Goal: Information Seeking & Learning: Learn about a topic

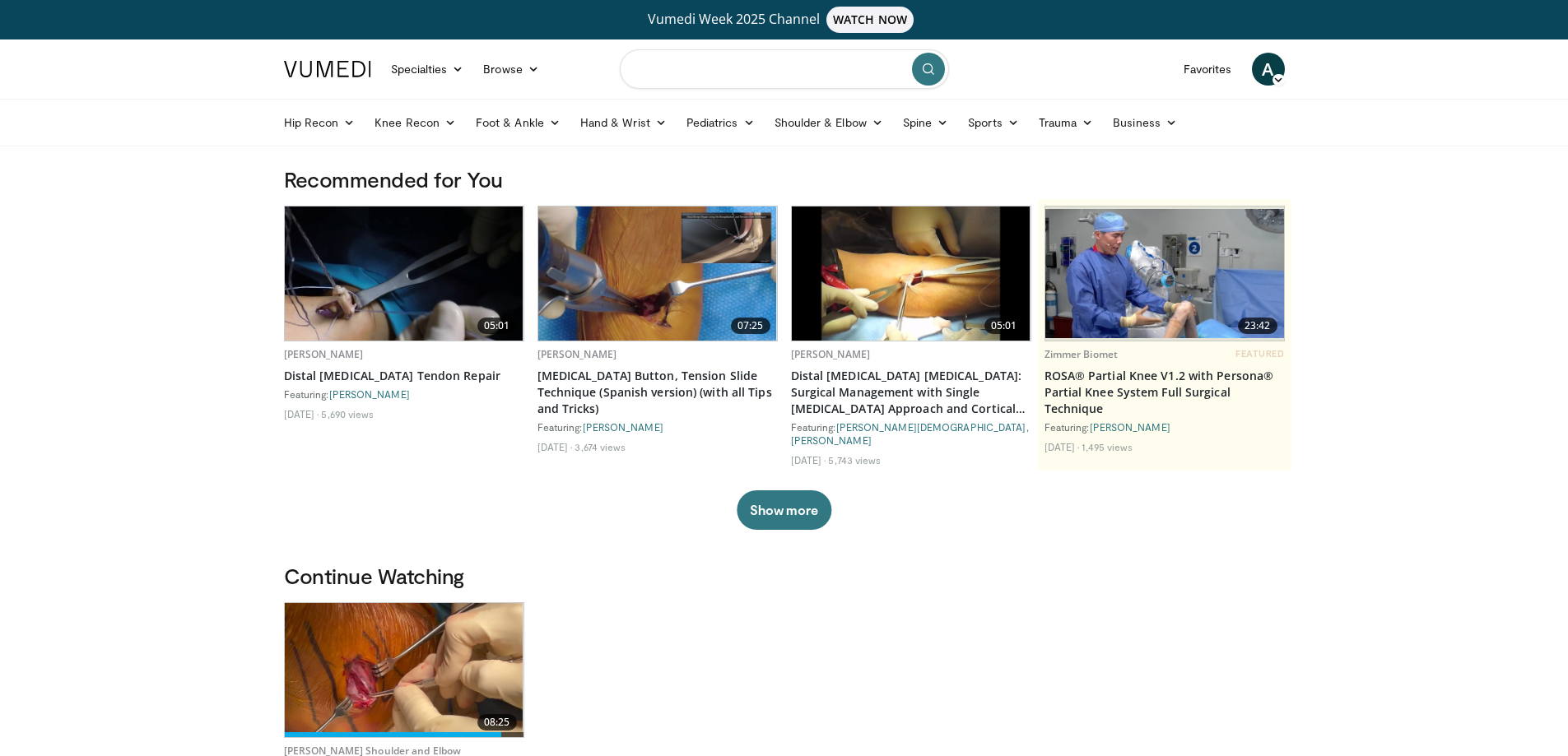
click at [680, 68] on input "Search topics, interventions" at bounding box center [784, 69] width 329 height 39
type input "**********"
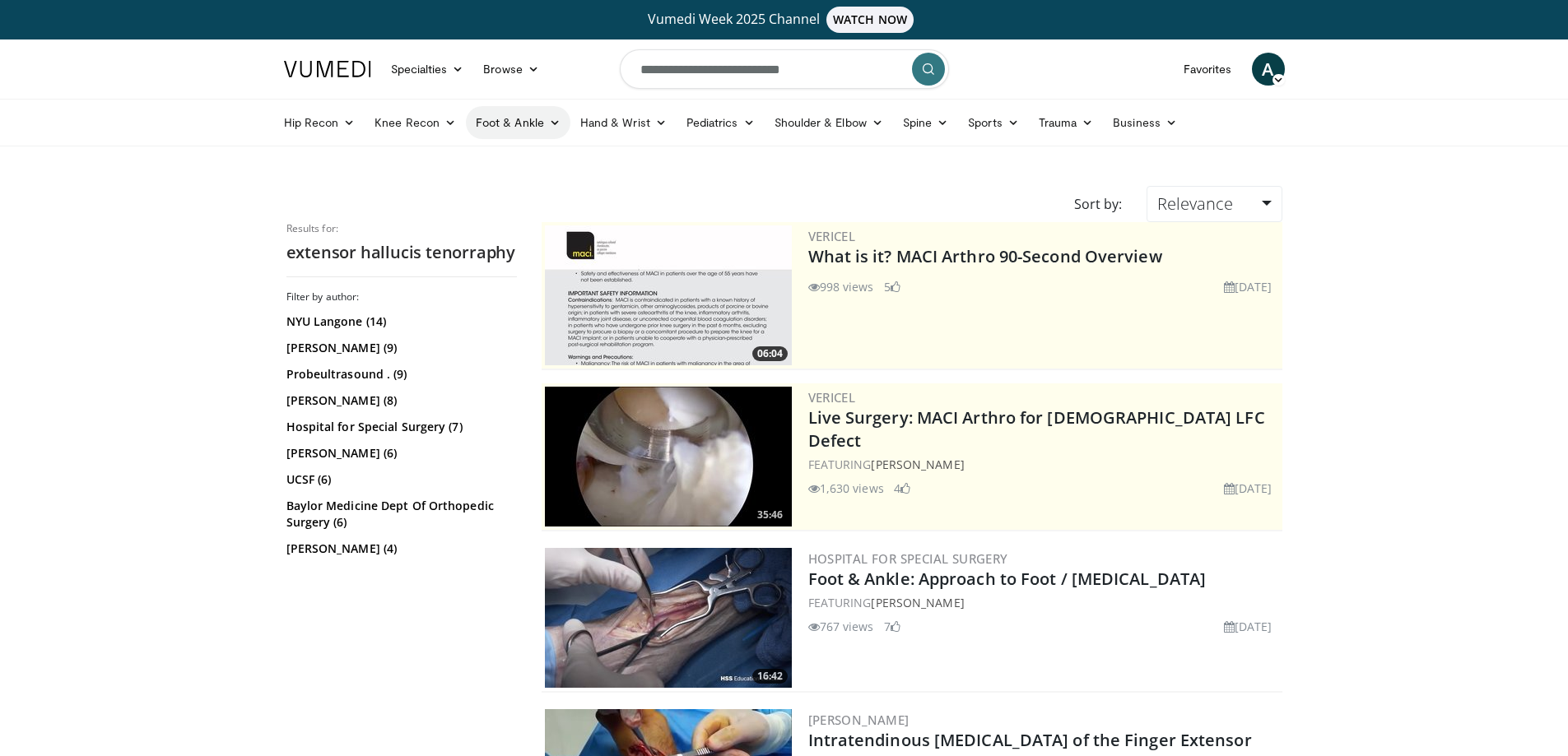
click at [524, 117] on link "Foot & Ankle" at bounding box center [518, 122] width 104 height 32
click at [513, 156] on link "Forefoot" at bounding box center [565, 161] width 196 height 27
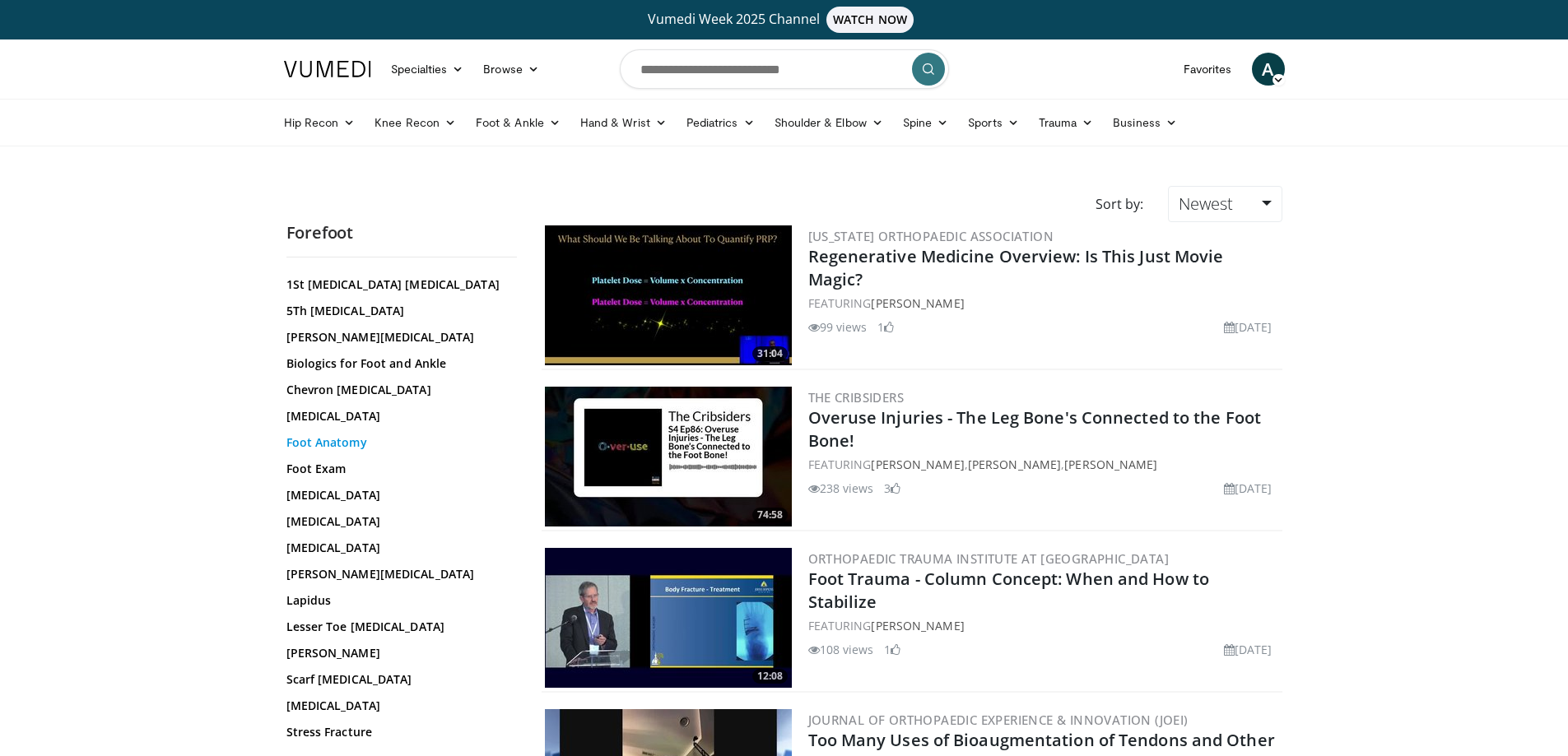
scroll to position [204, 0]
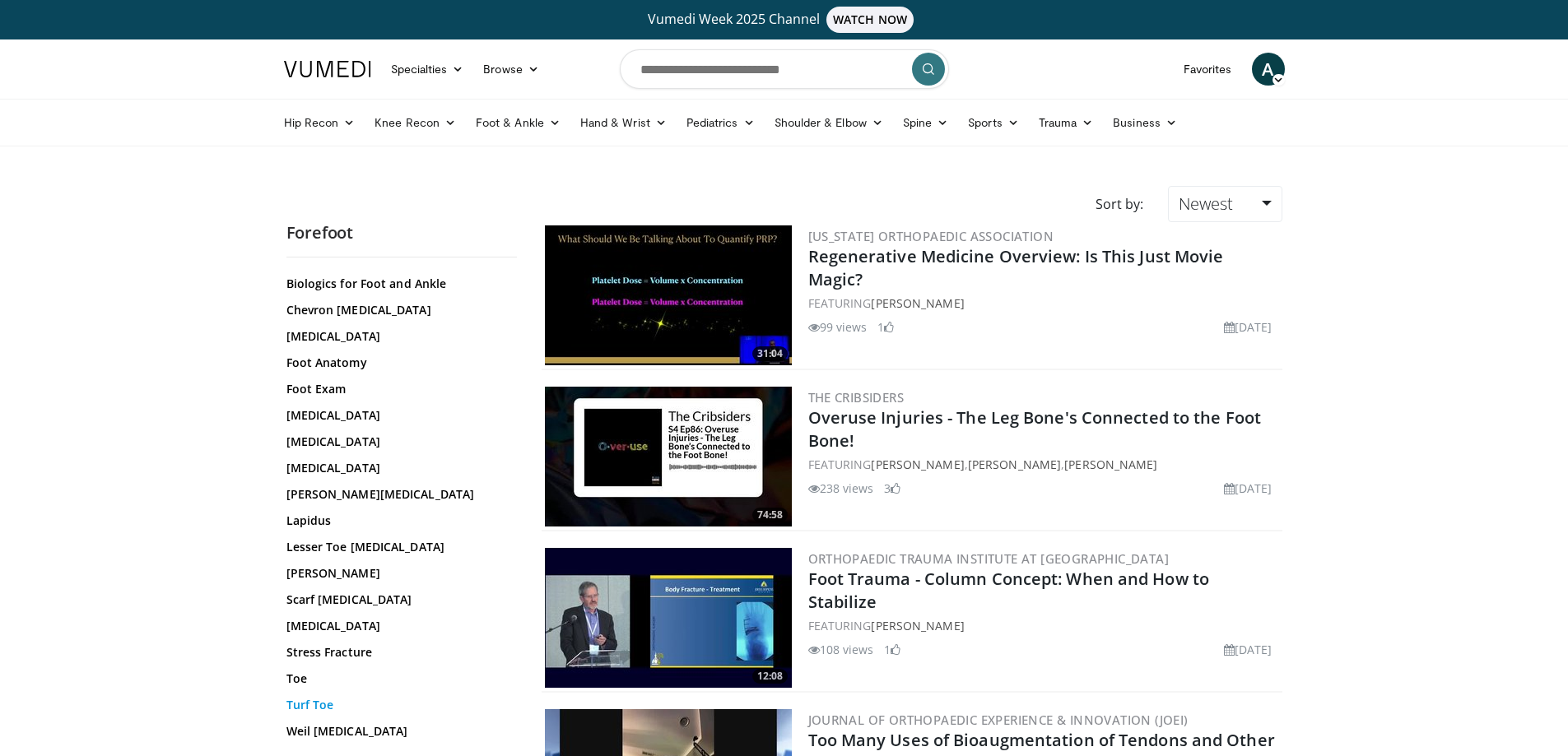
click at [321, 710] on link "Turf Toe" at bounding box center [398, 705] width 222 height 16
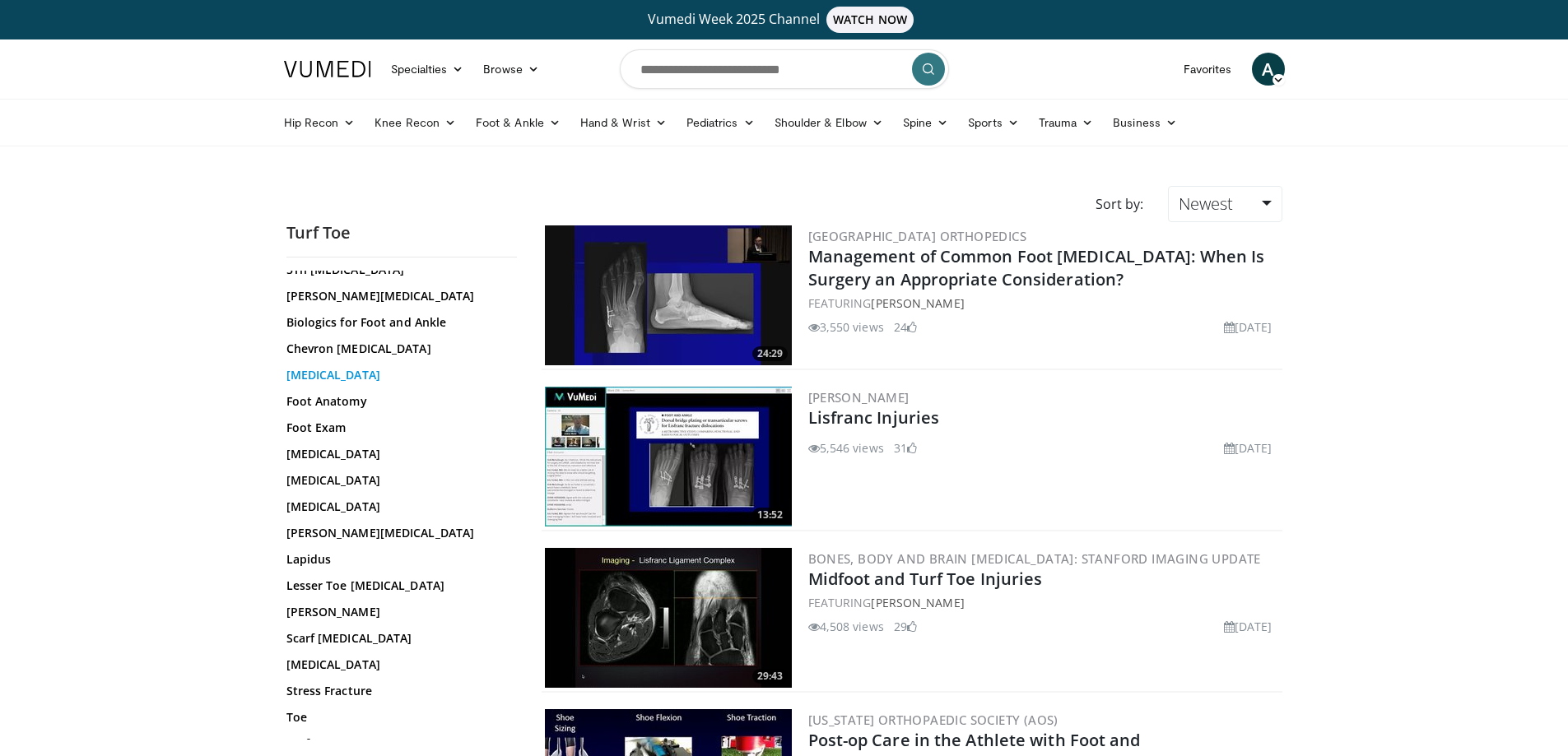
scroll to position [204, 0]
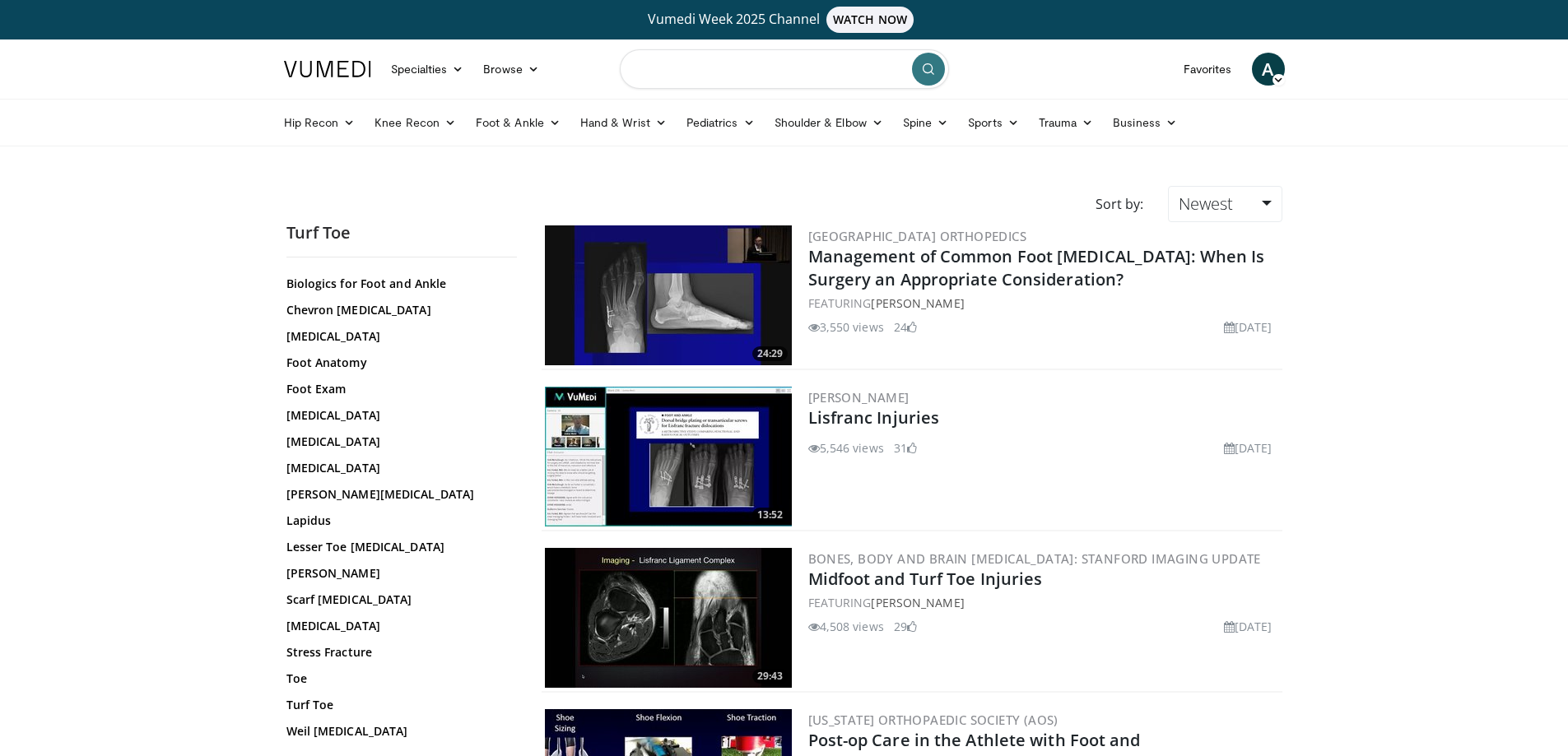
click at [822, 80] on input "Search topics, interventions" at bounding box center [784, 69] width 329 height 39
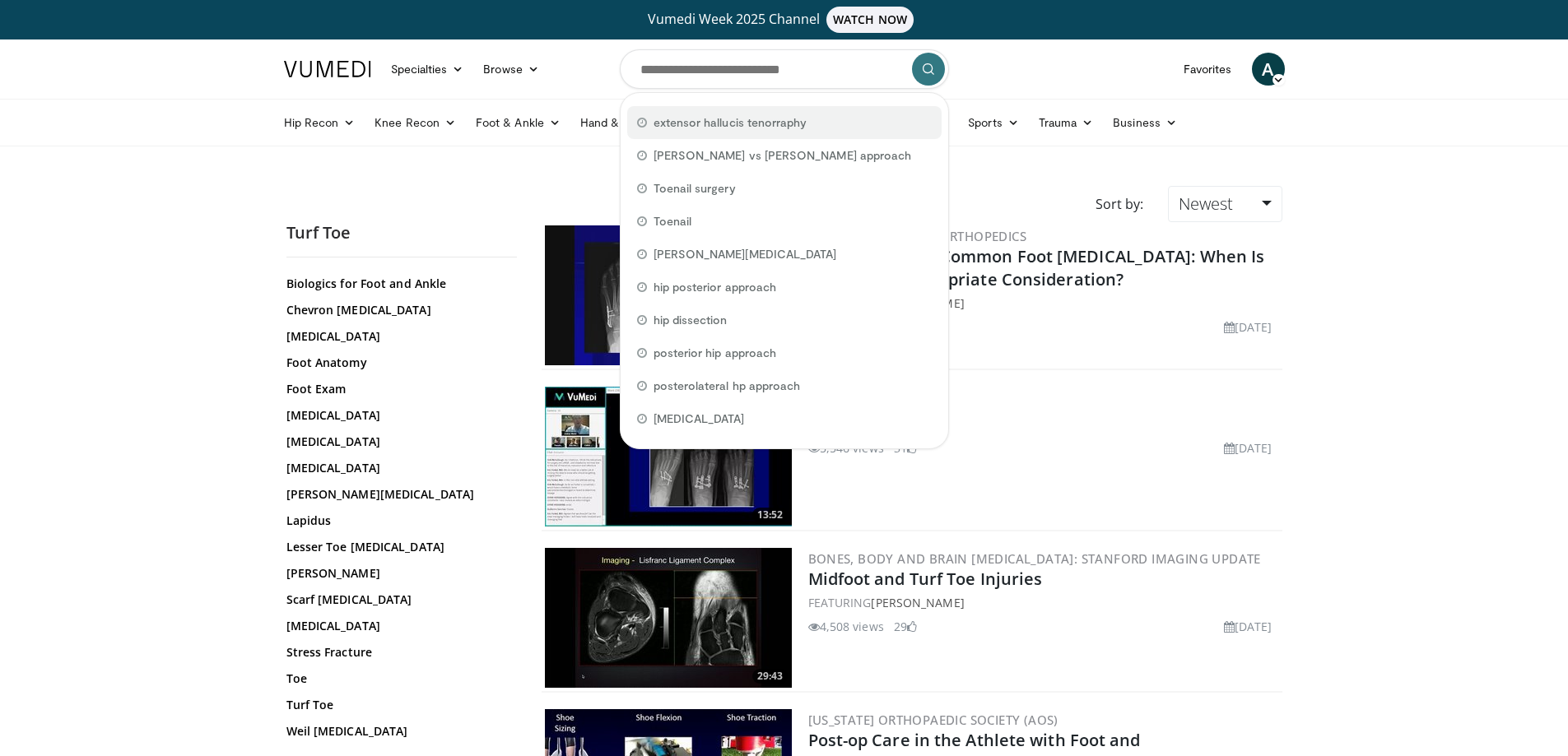
click at [739, 115] on span "extensor hallucis tenorraphy" at bounding box center [731, 122] width 154 height 16
type input "**********"
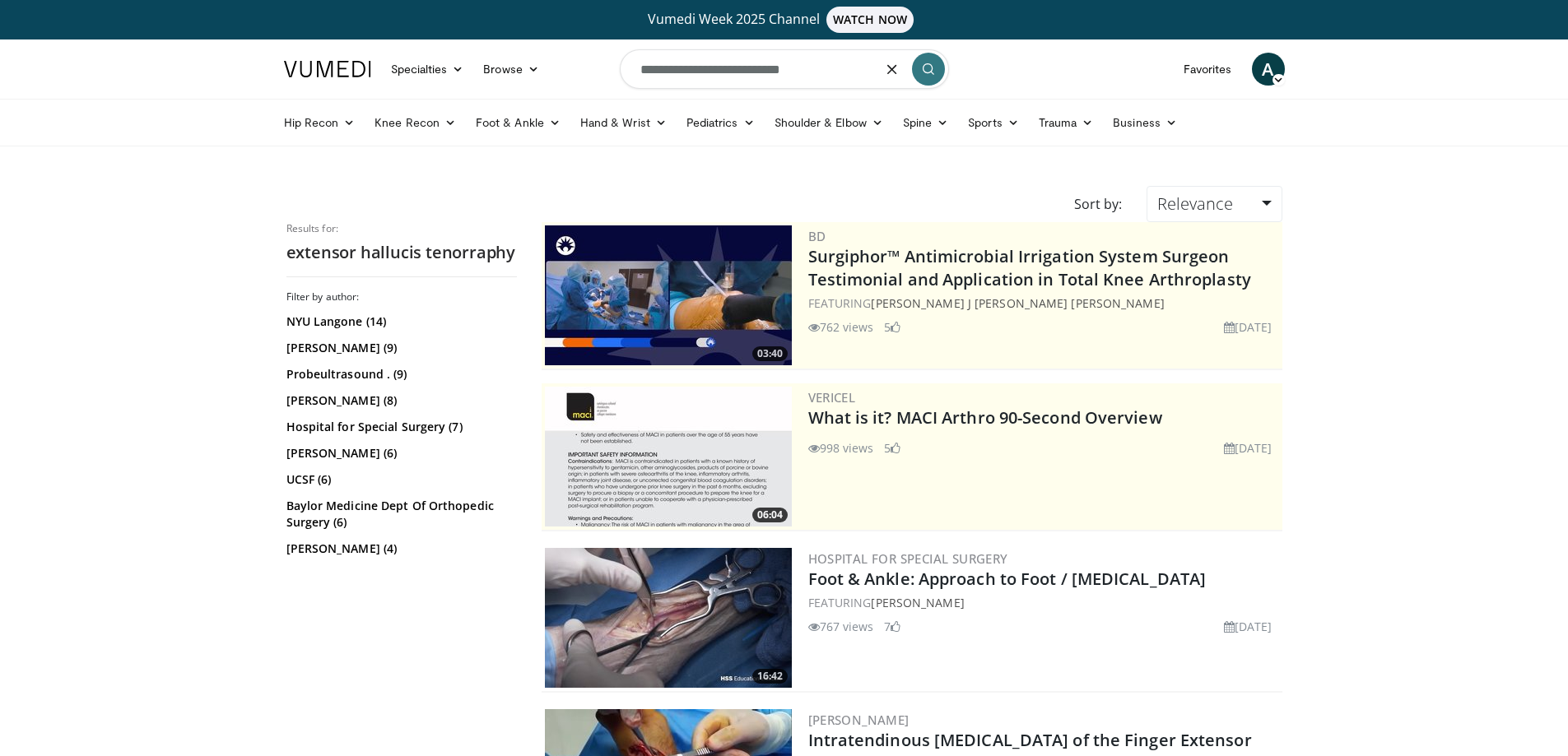
drag, startPoint x: 845, startPoint y: 66, endPoint x: 248, endPoint y: 100, distance: 598.0
click at [248, 100] on header "Specialties Adult & Family Medicine Allergy, Asthma, Immunology Anesthesiology …" at bounding box center [784, 92] width 1568 height 107
type input "**********"
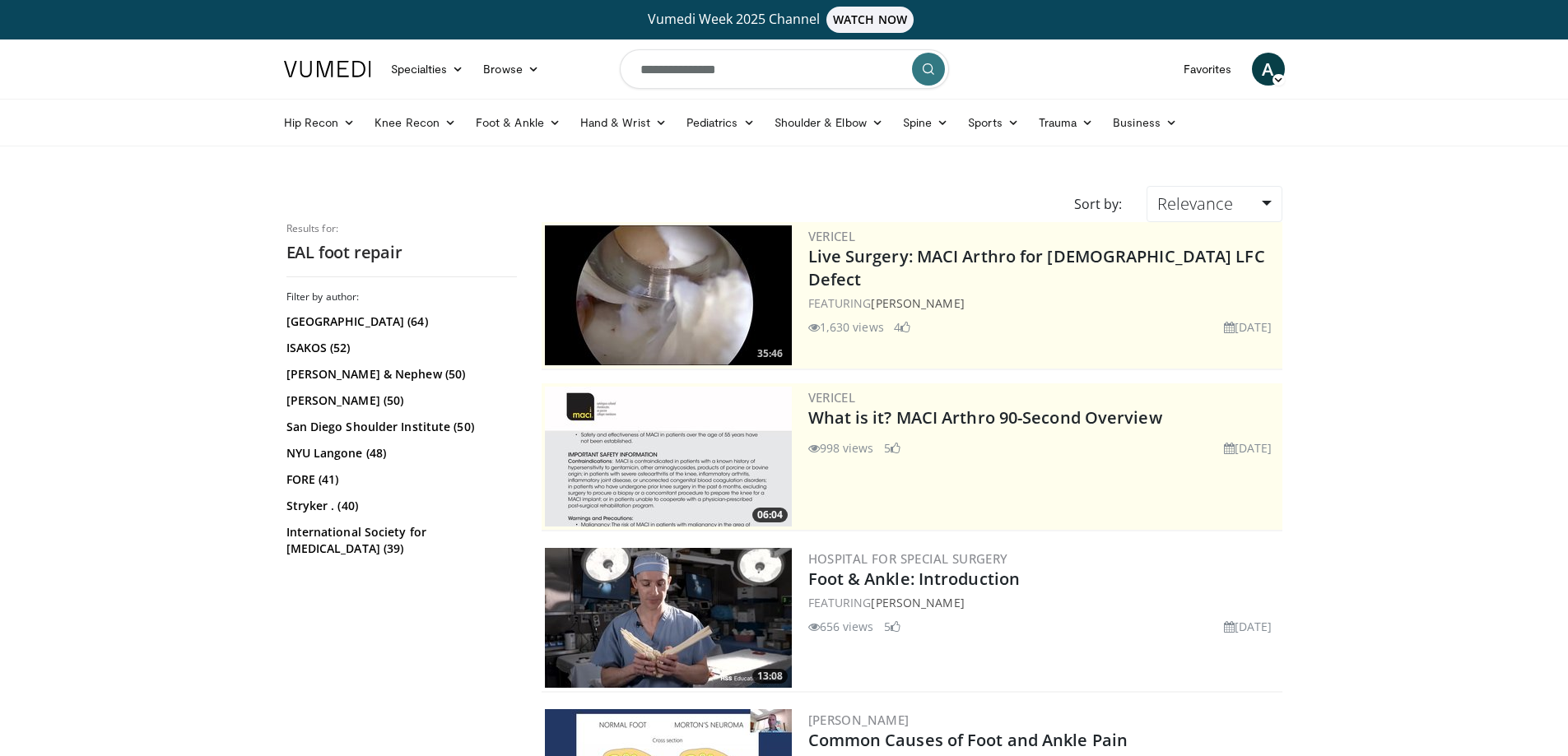
click at [691, 70] on input "**********" at bounding box center [784, 69] width 329 height 39
type input "**********"
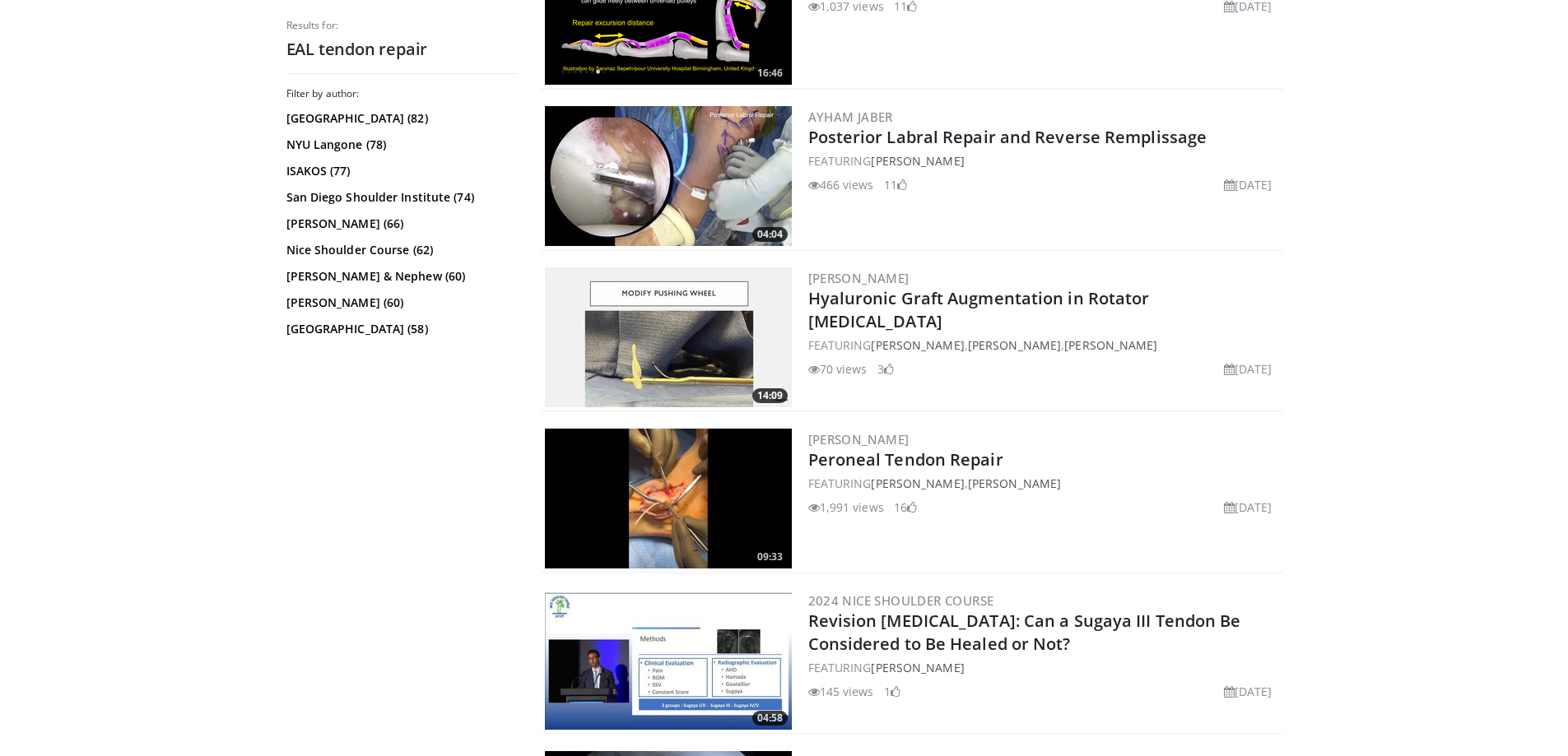
scroll to position [2715, 0]
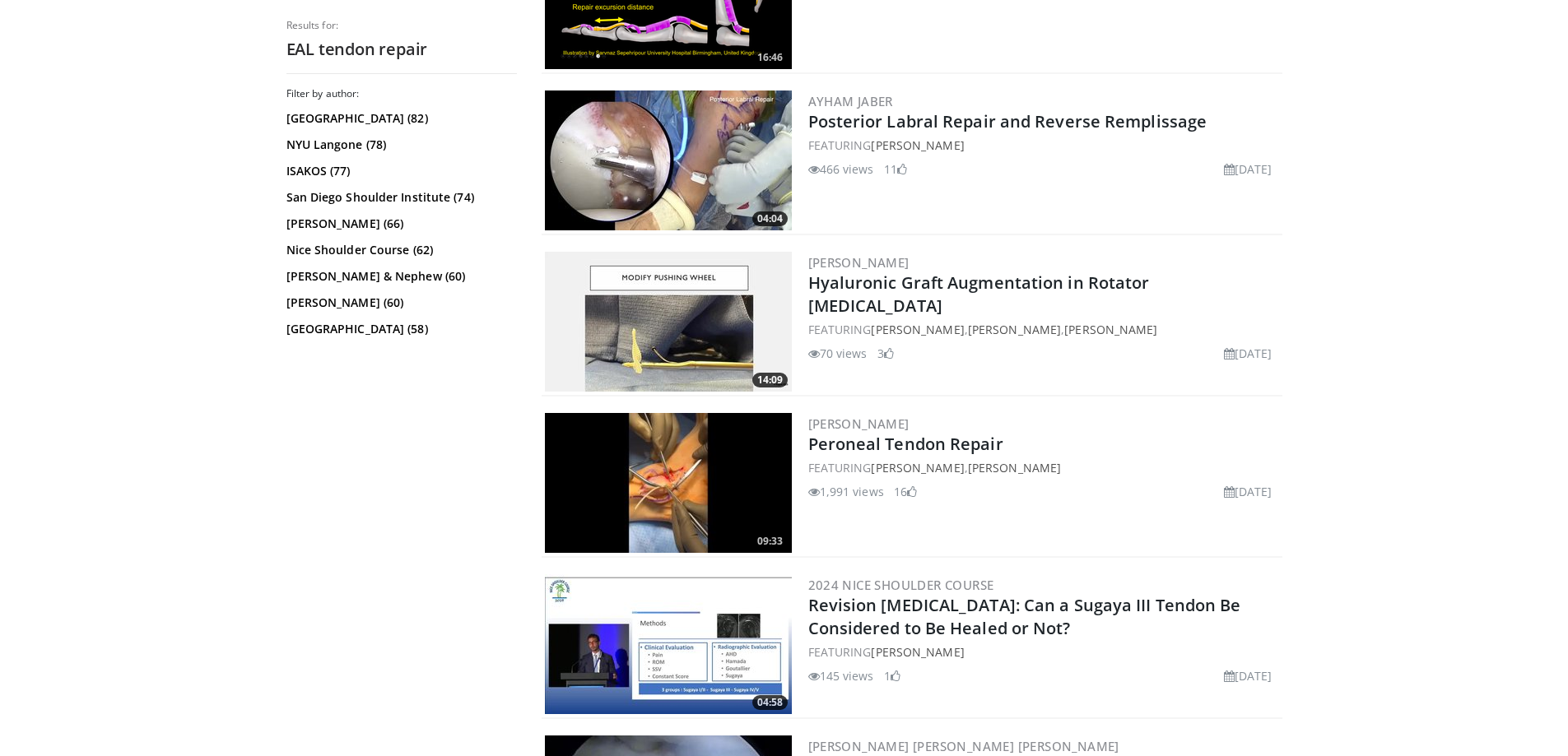
click at [686, 455] on img at bounding box center [668, 483] width 247 height 140
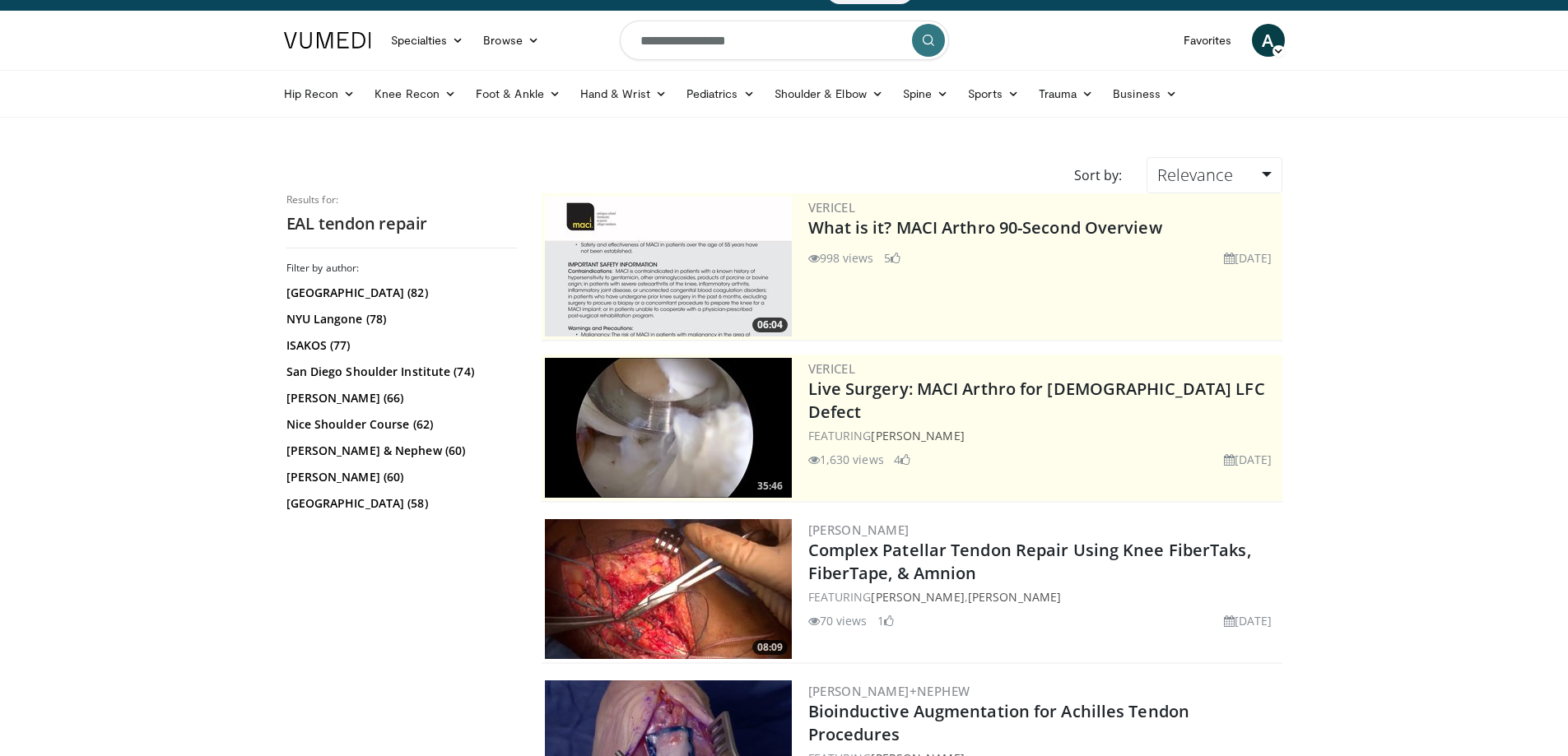
scroll to position [0, 0]
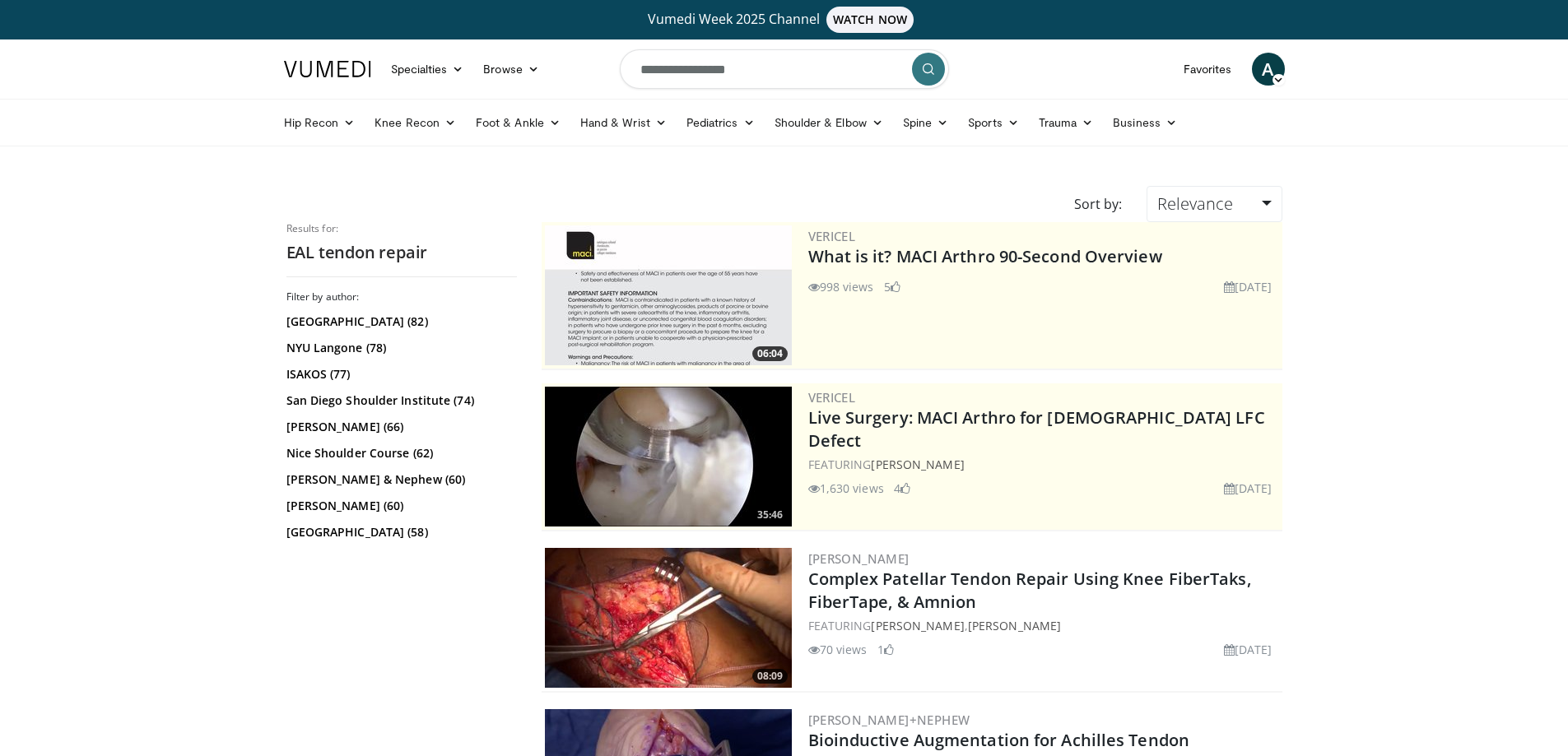
click at [17, 104] on header "Specialties Adult & Family Medicine Allergy, Asthma, Immunology Anesthesiology …" at bounding box center [784, 92] width 1568 height 107
type input "**********"
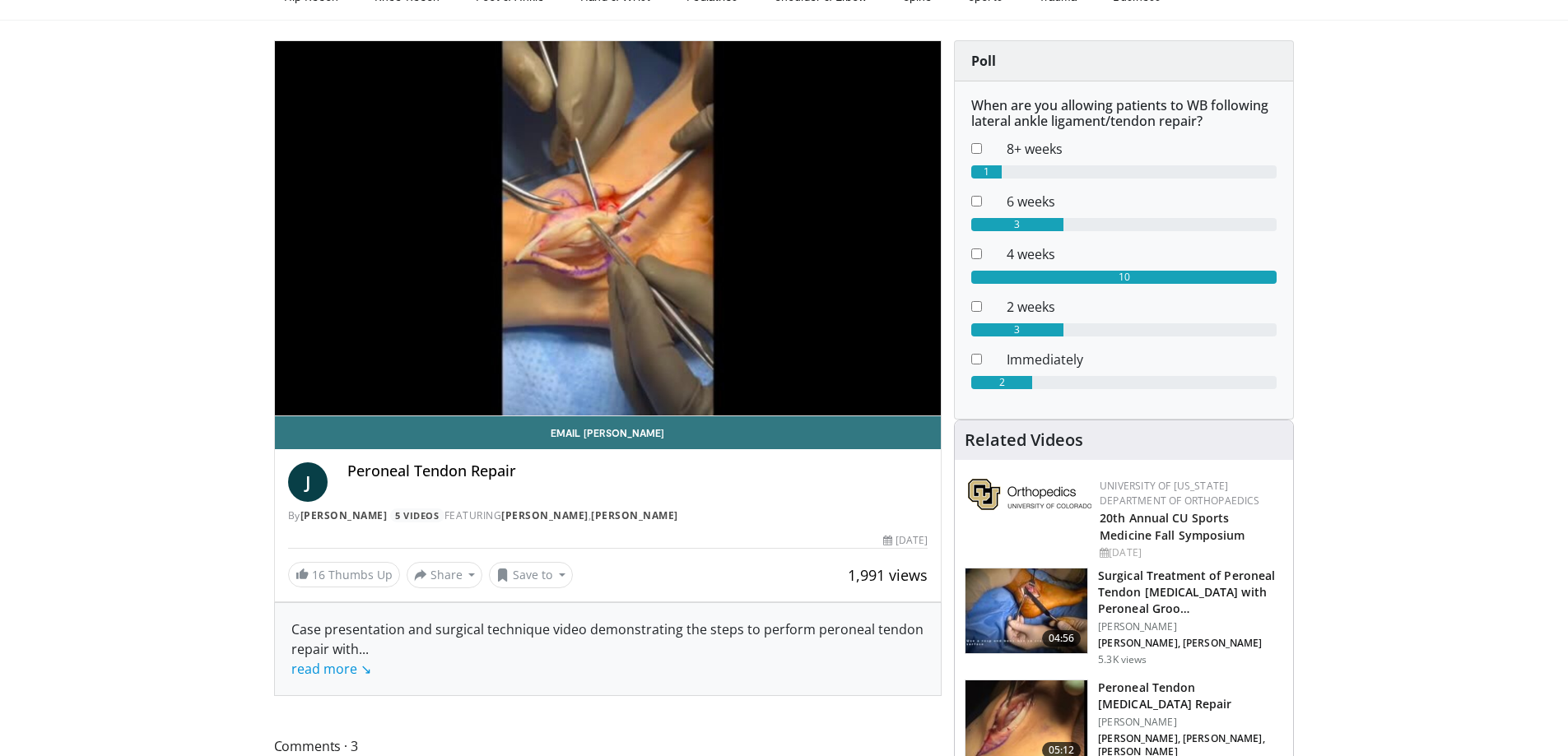
scroll to position [164, 0]
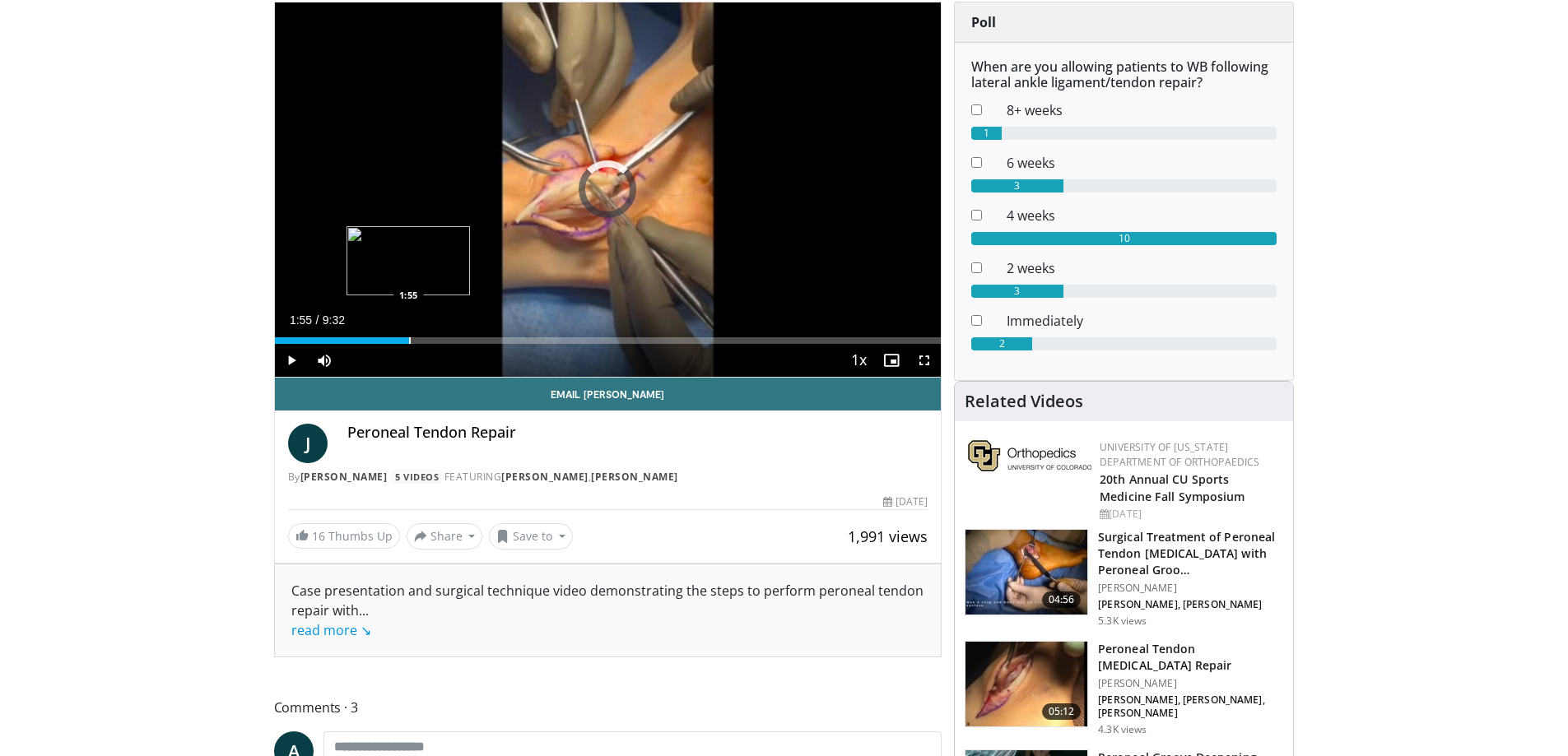
click at [409, 336] on div "Loaded : 12.13% 1:55 1:55" at bounding box center [607, 336] width 666 height 15
click at [489, 334] on div "Loaded : 28.00% 1:56 3:05" at bounding box center [607, 336] width 666 height 15
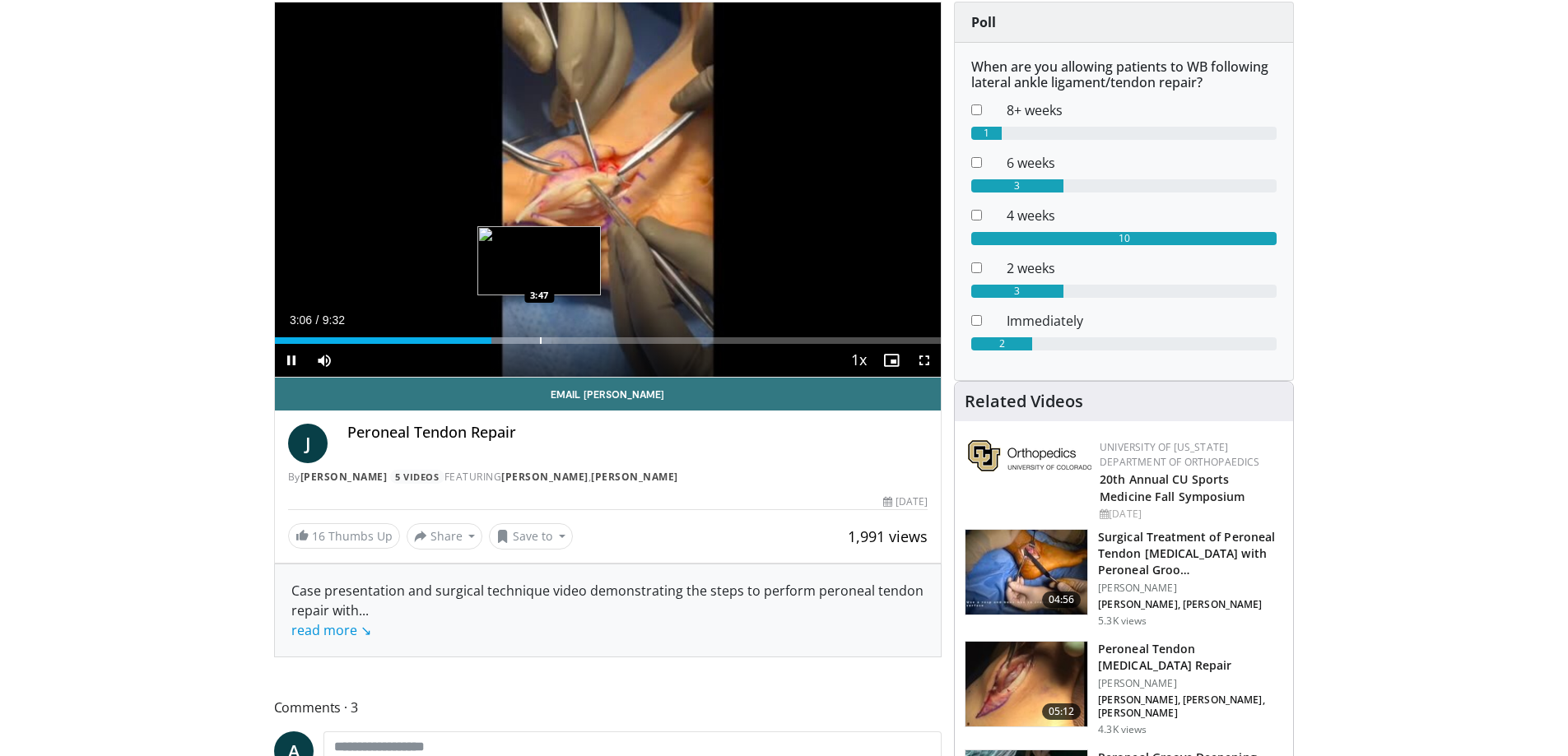
click at [540, 337] on div "Progress Bar" at bounding box center [541, 340] width 2 height 7
click at [612, 340] on div "Progress Bar" at bounding box center [612, 340] width 2 height 7
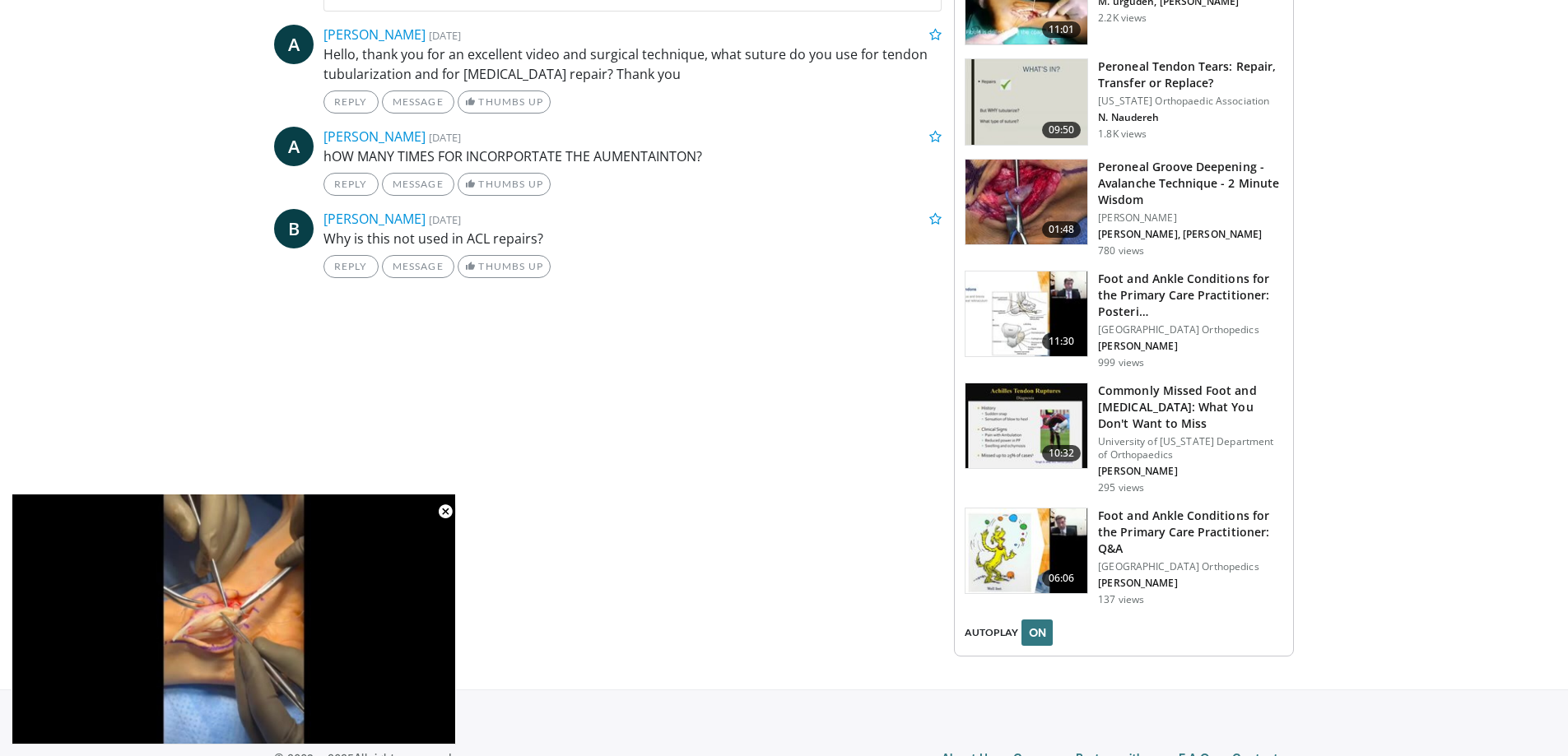
scroll to position [1036, 0]
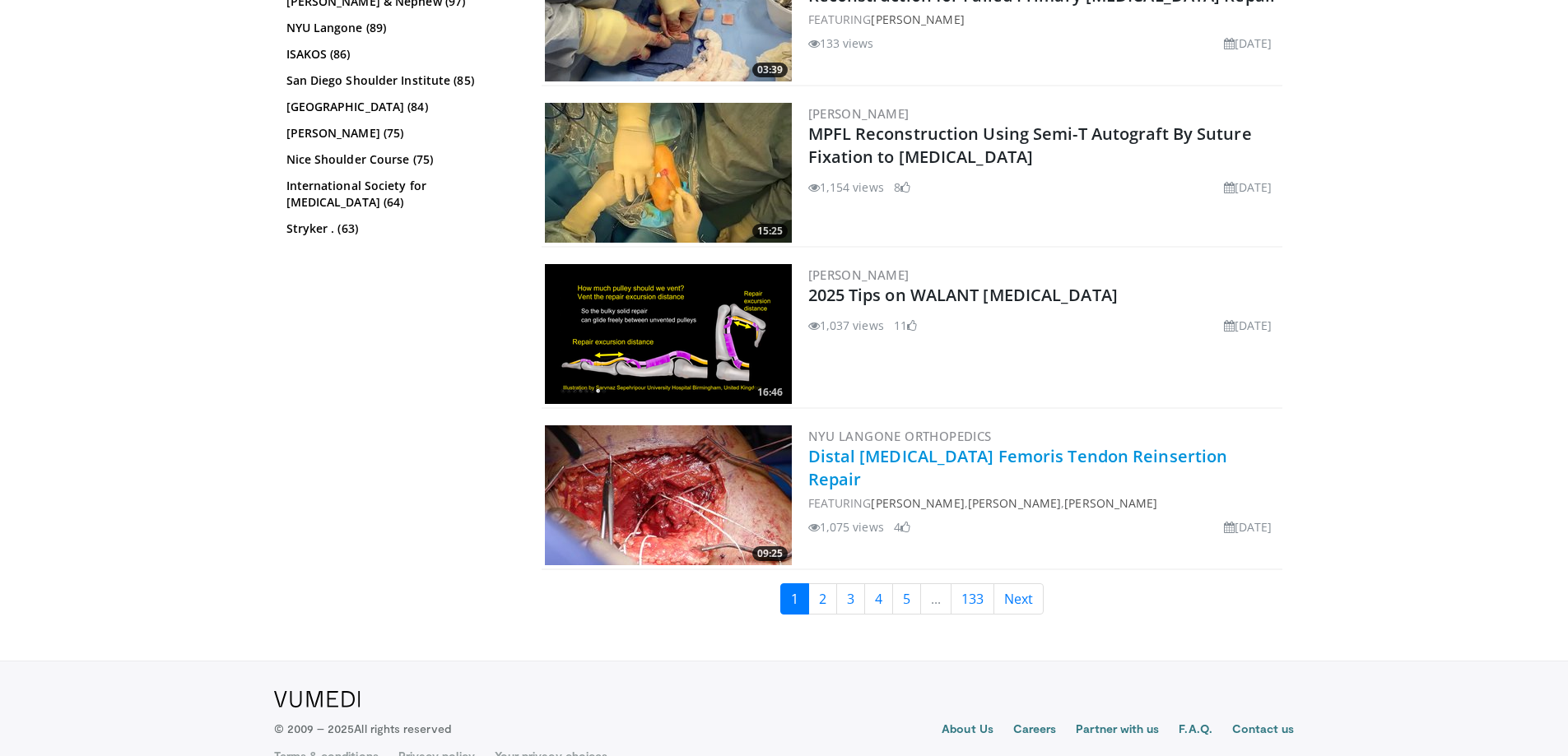
scroll to position [4028, 0]
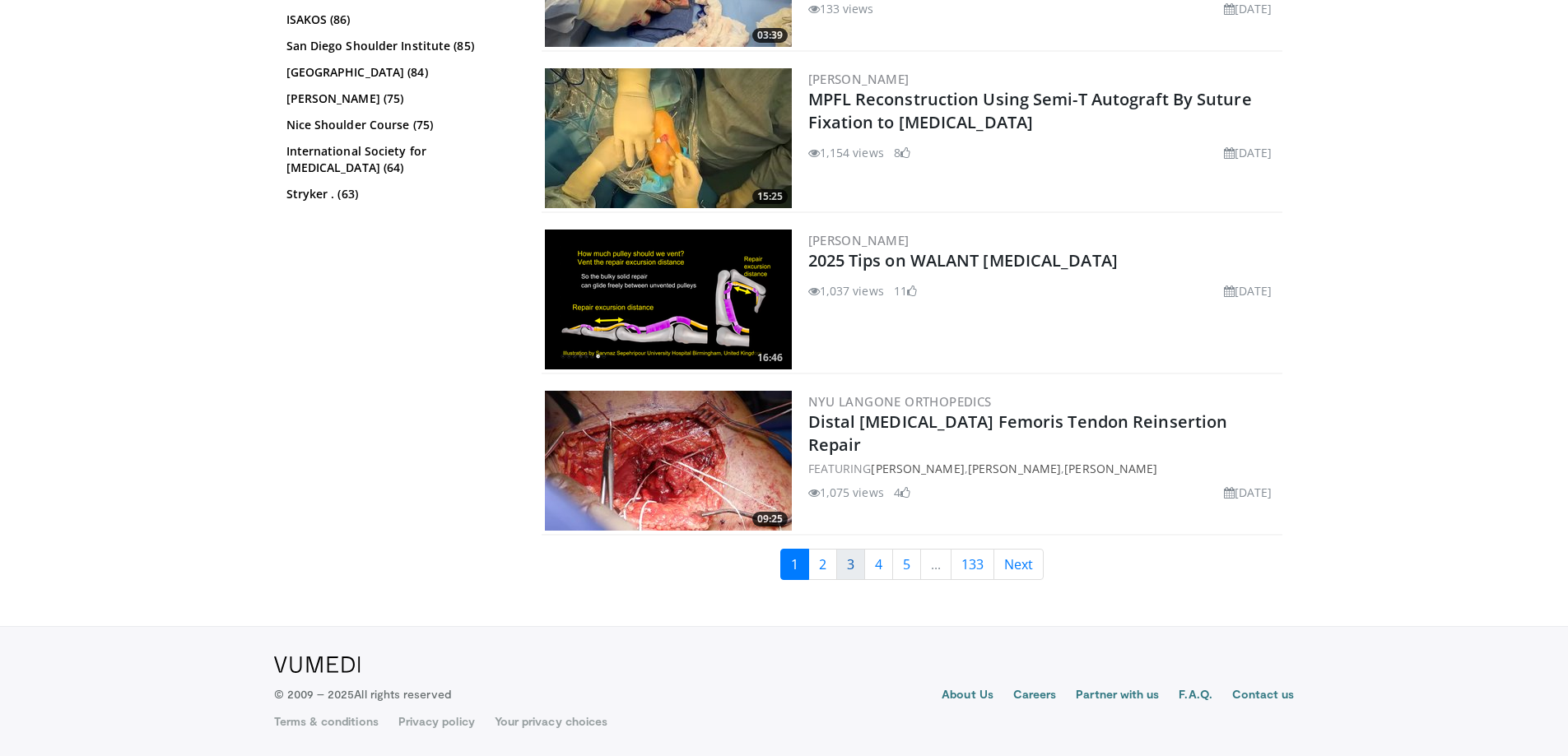
click at [837, 566] on link "3" at bounding box center [851, 564] width 29 height 32
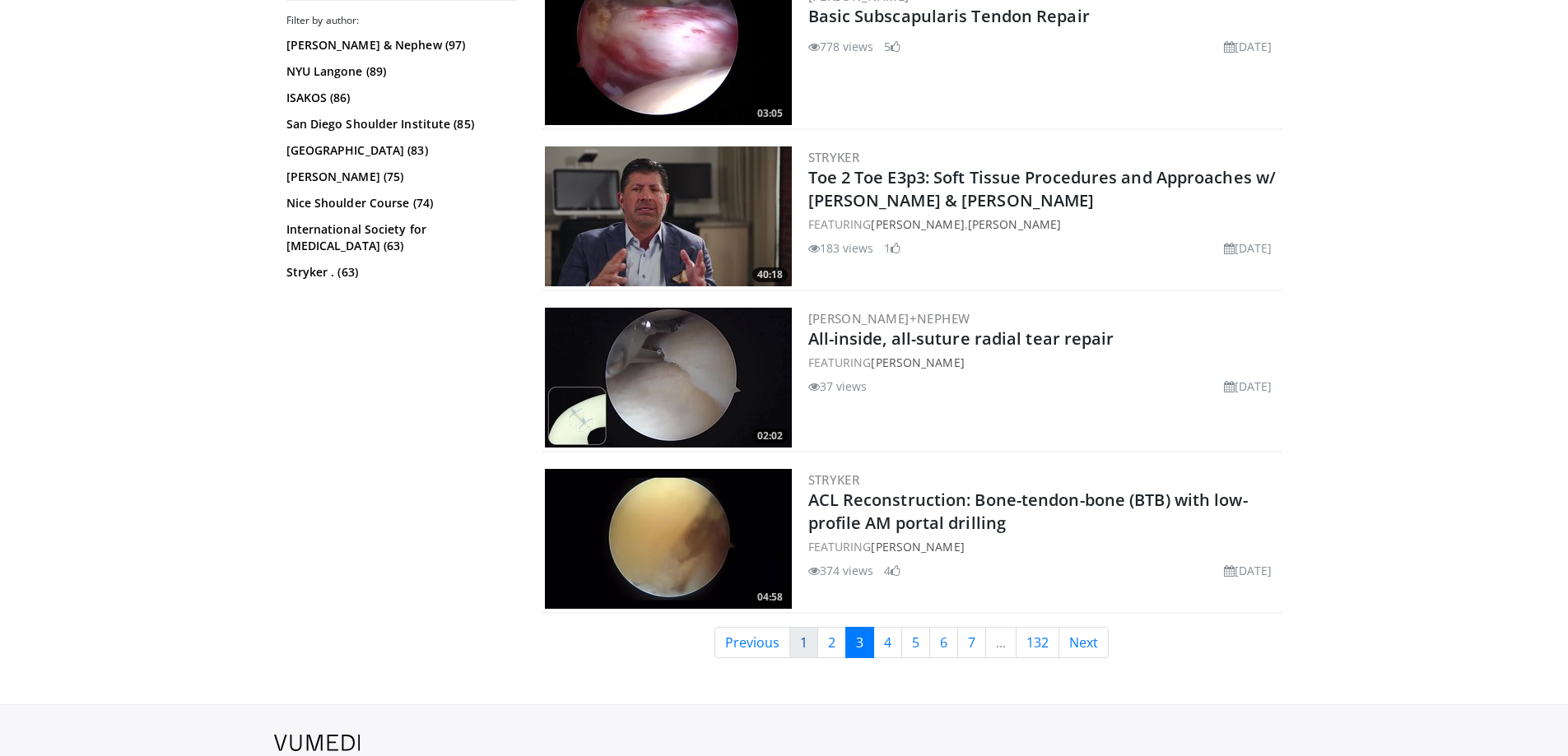
scroll to position [4028, 0]
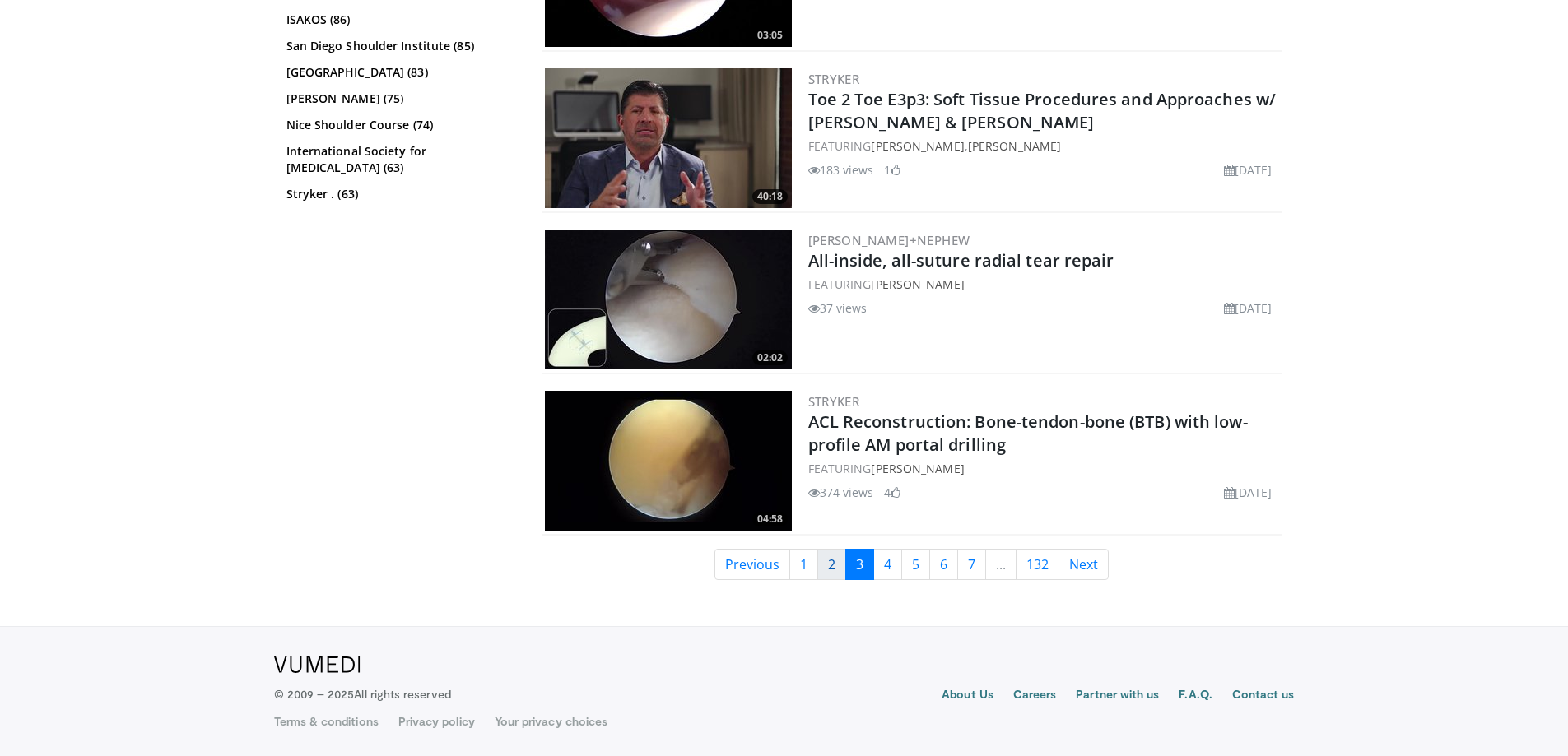
click at [823, 561] on link "2" at bounding box center [831, 564] width 29 height 32
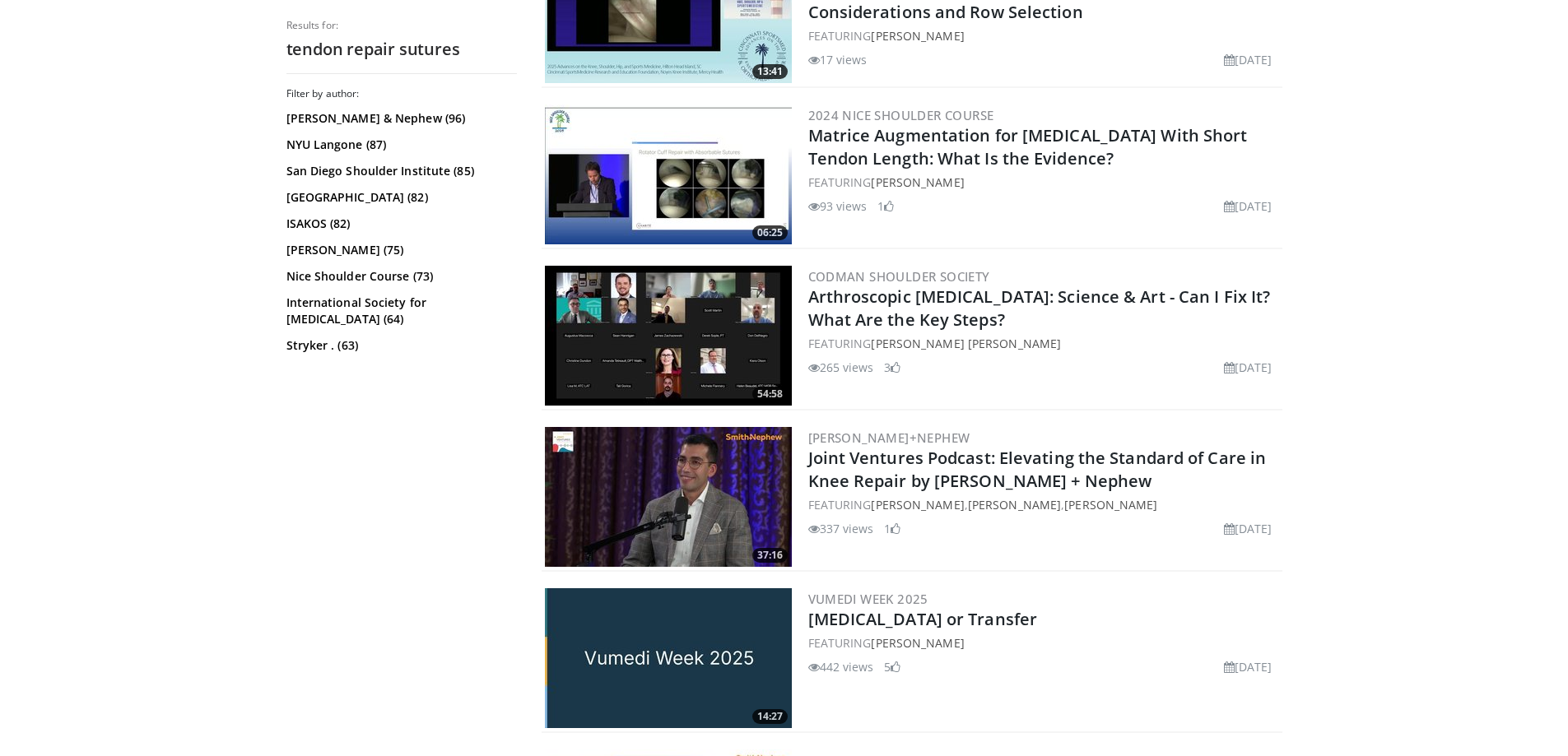
scroll to position [2057, 0]
